Goal: Transaction & Acquisition: Download file/media

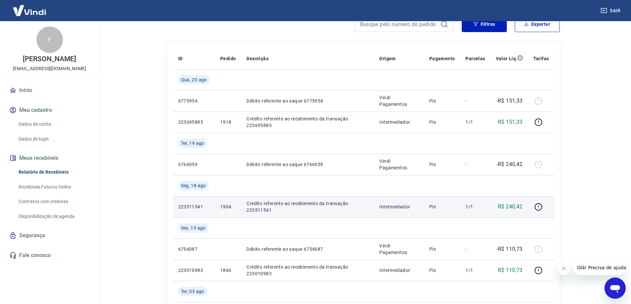
scroll to position [33, 0]
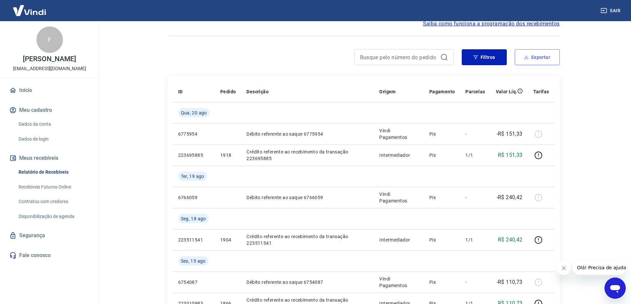
click at [534, 56] on button "Exportar" at bounding box center [536, 57] width 45 height 16
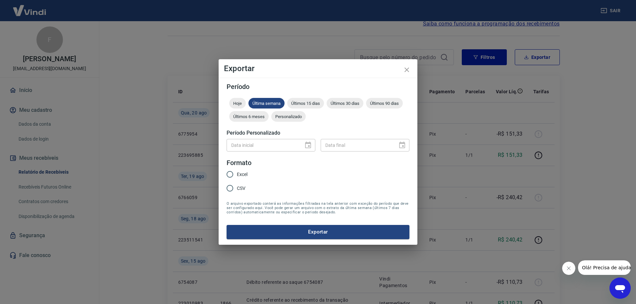
click at [230, 170] on input "Excel" at bounding box center [230, 175] width 14 height 14
radio input "true"
click at [296, 117] on span "Personalizado" at bounding box center [288, 116] width 34 height 5
click at [311, 144] on icon "Choose date" at bounding box center [308, 145] width 6 height 7
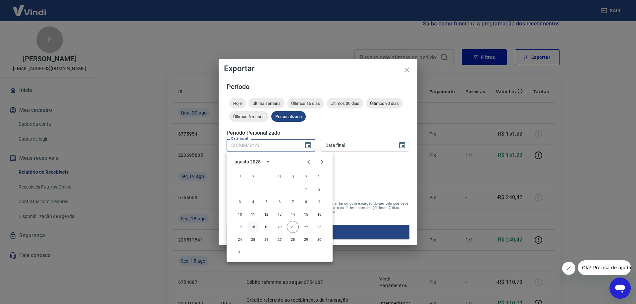
click at [256, 225] on button "18" at bounding box center [253, 227] width 12 height 12
type input "18/08/2025"
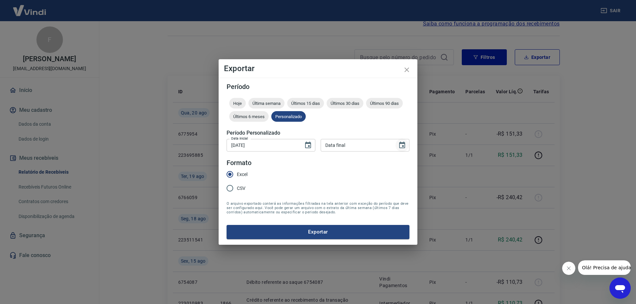
click at [400, 143] on icon "Choose date" at bounding box center [402, 145] width 6 height 7
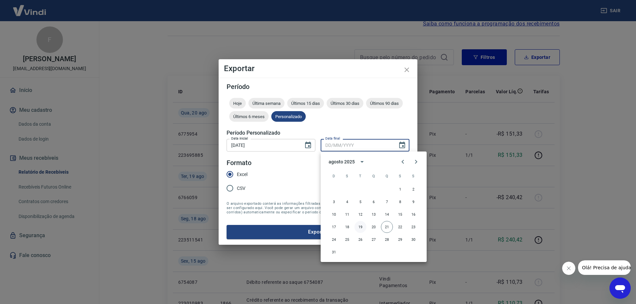
click at [362, 228] on button "19" at bounding box center [360, 227] width 12 height 12
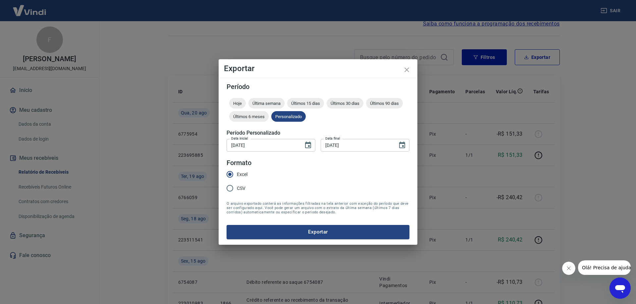
type input "19/08/2025"
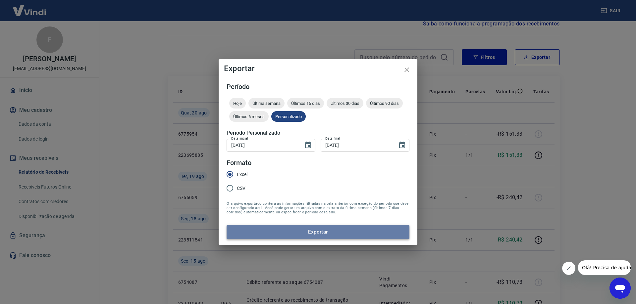
click at [320, 231] on button "Exportar" at bounding box center [317, 232] width 183 height 14
